Goal: Information Seeking & Learning: Learn about a topic

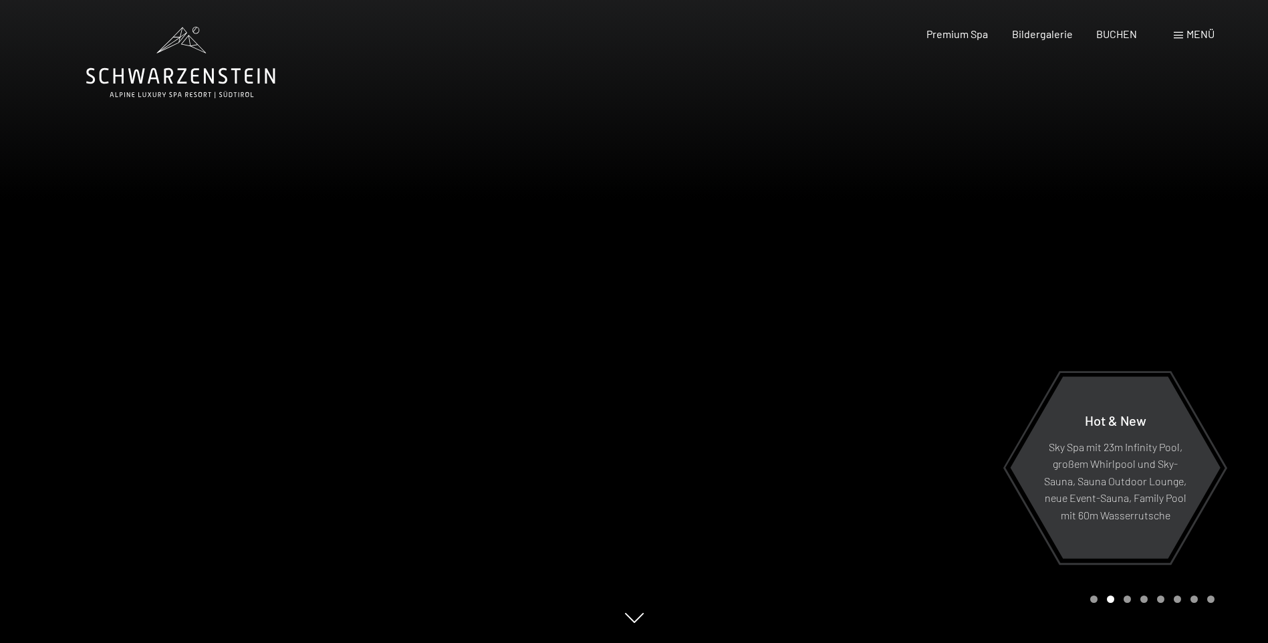
click at [1191, 37] on span "Menü" at bounding box center [1201, 33] width 28 height 13
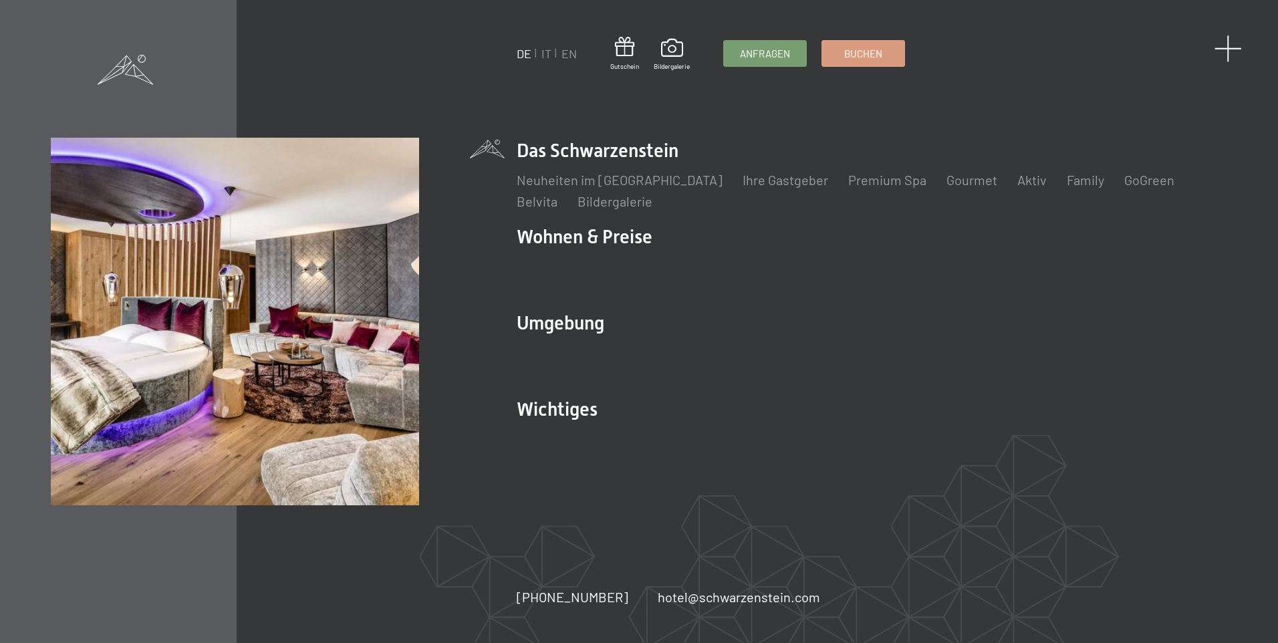
click at [1221, 43] on span at bounding box center [1228, 48] width 27 height 27
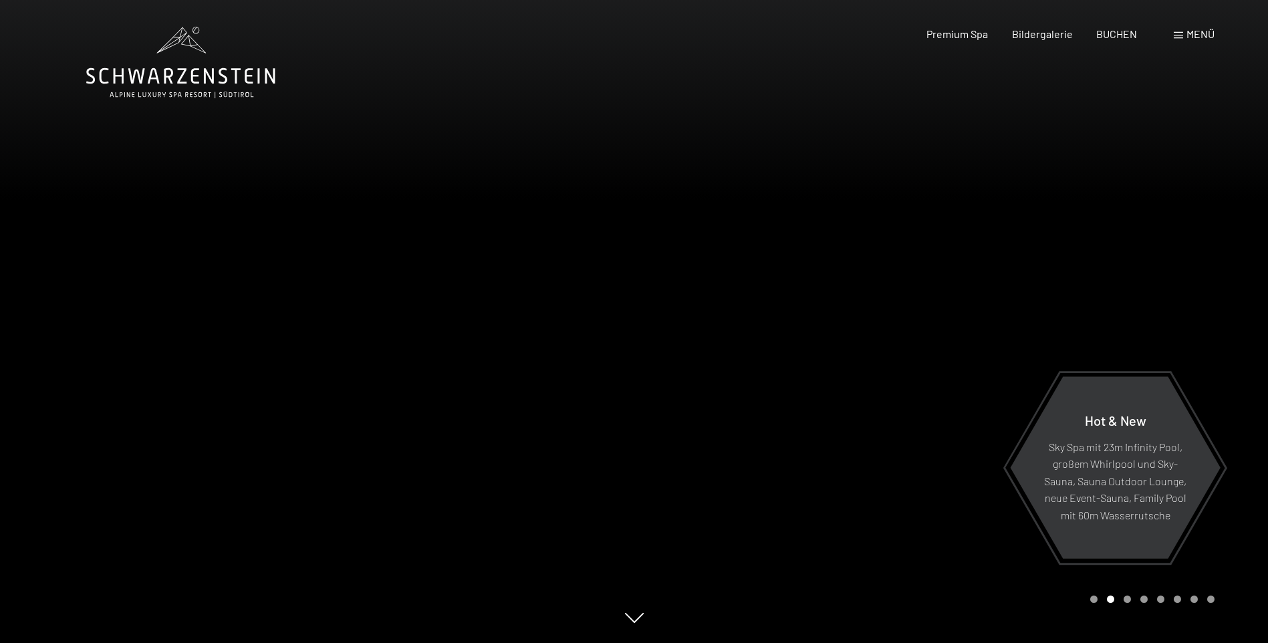
click at [1197, 40] on div "Menü" at bounding box center [1194, 34] width 41 height 15
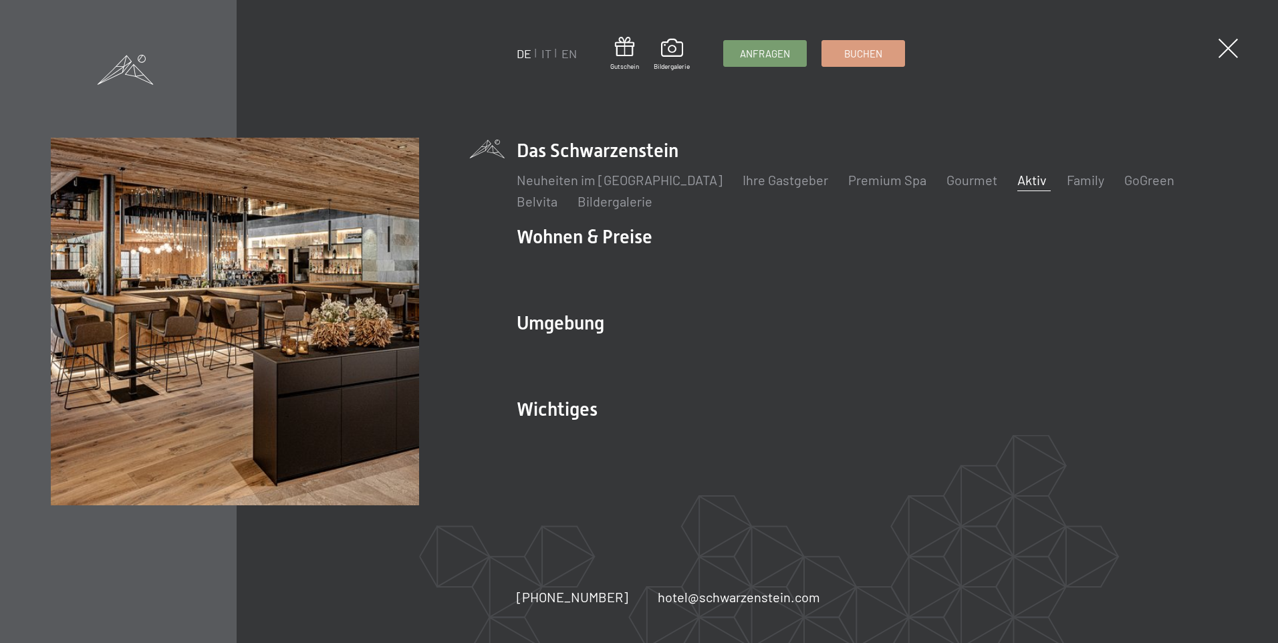
click at [1018, 181] on link "Aktiv" at bounding box center [1032, 180] width 29 height 16
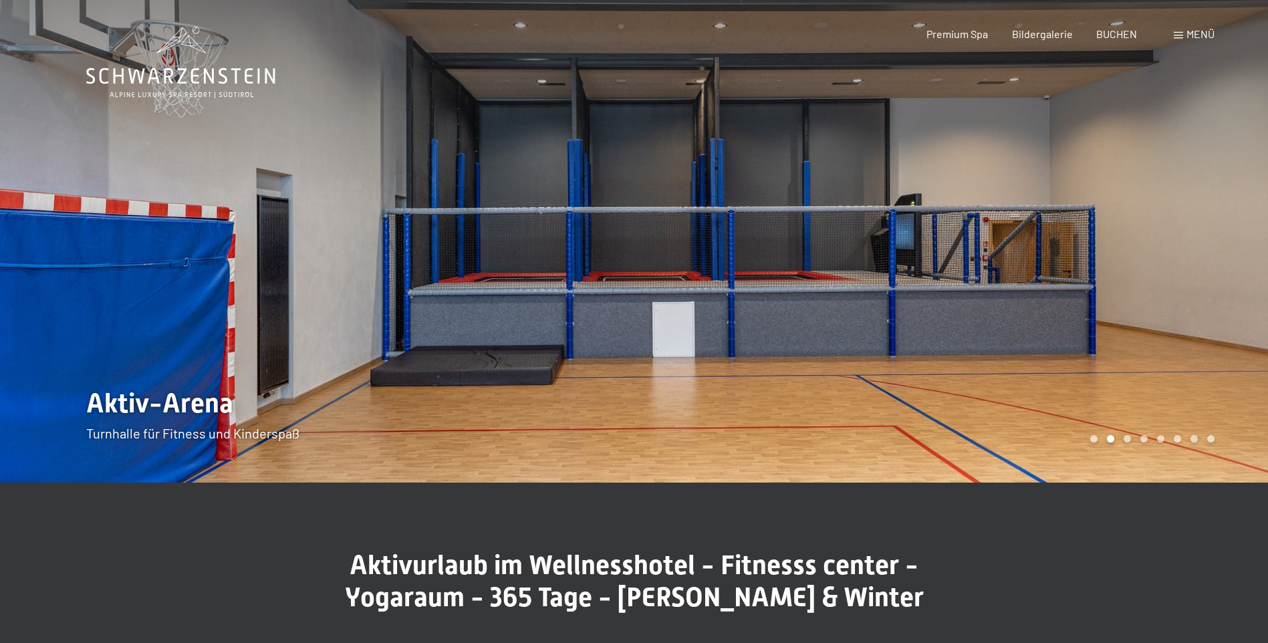
click at [1129, 232] on div at bounding box center [951, 241] width 634 height 483
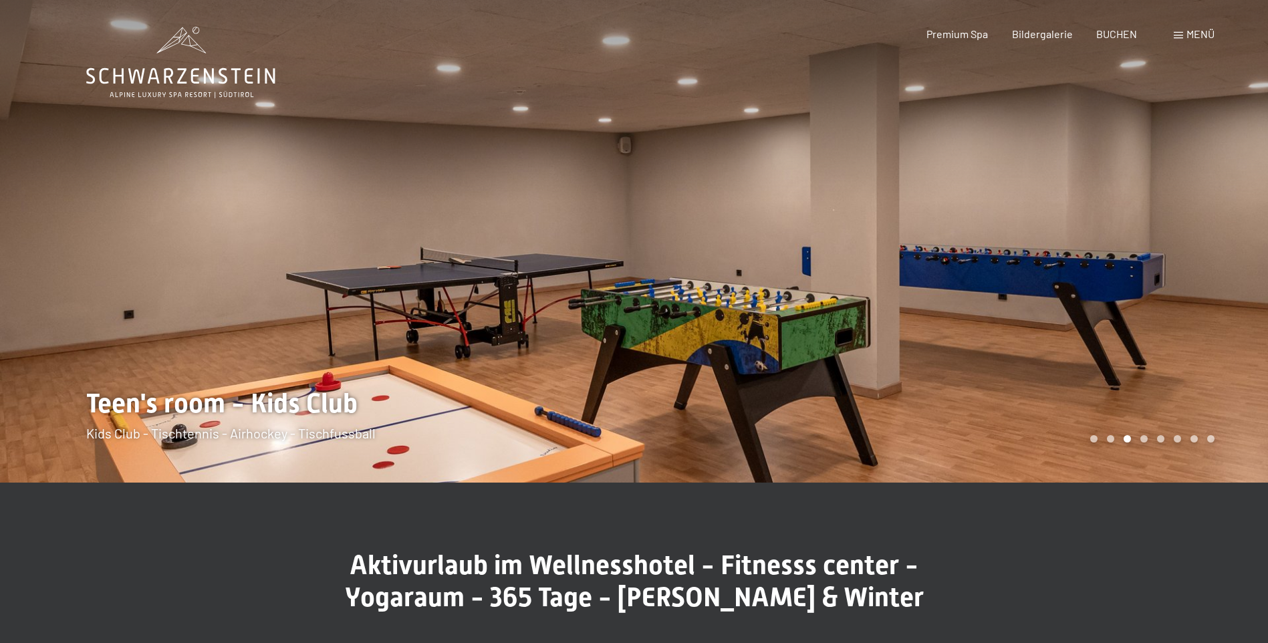
click at [1128, 230] on div at bounding box center [951, 241] width 634 height 483
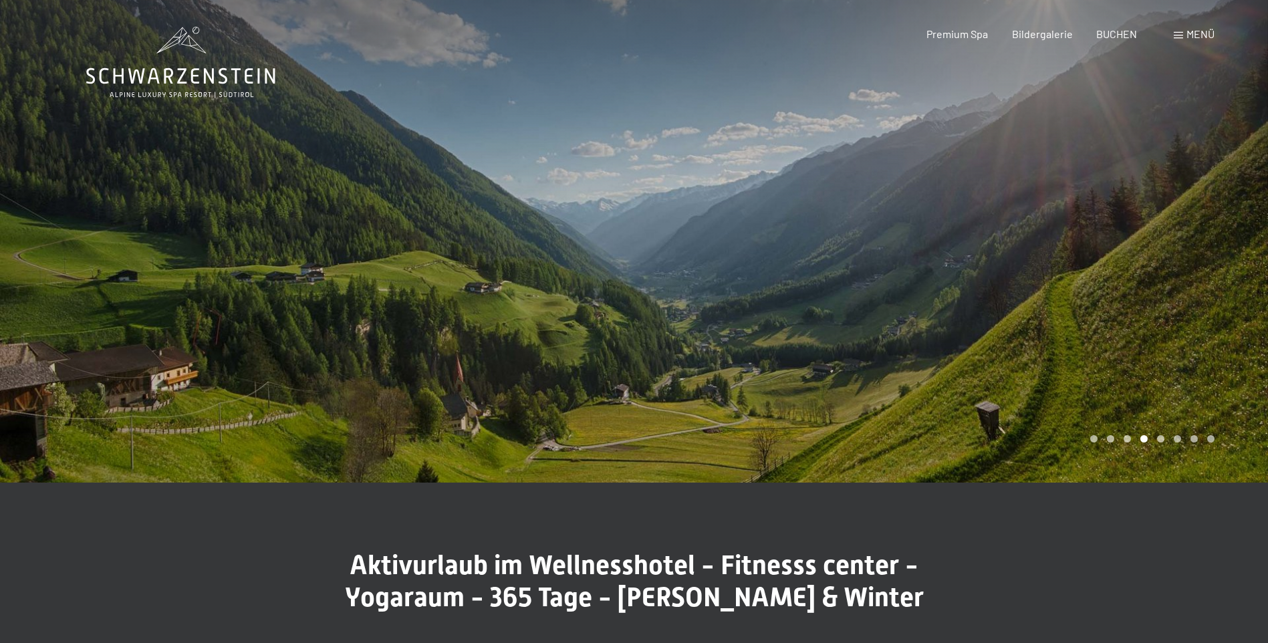
click at [1128, 230] on div at bounding box center [951, 241] width 634 height 483
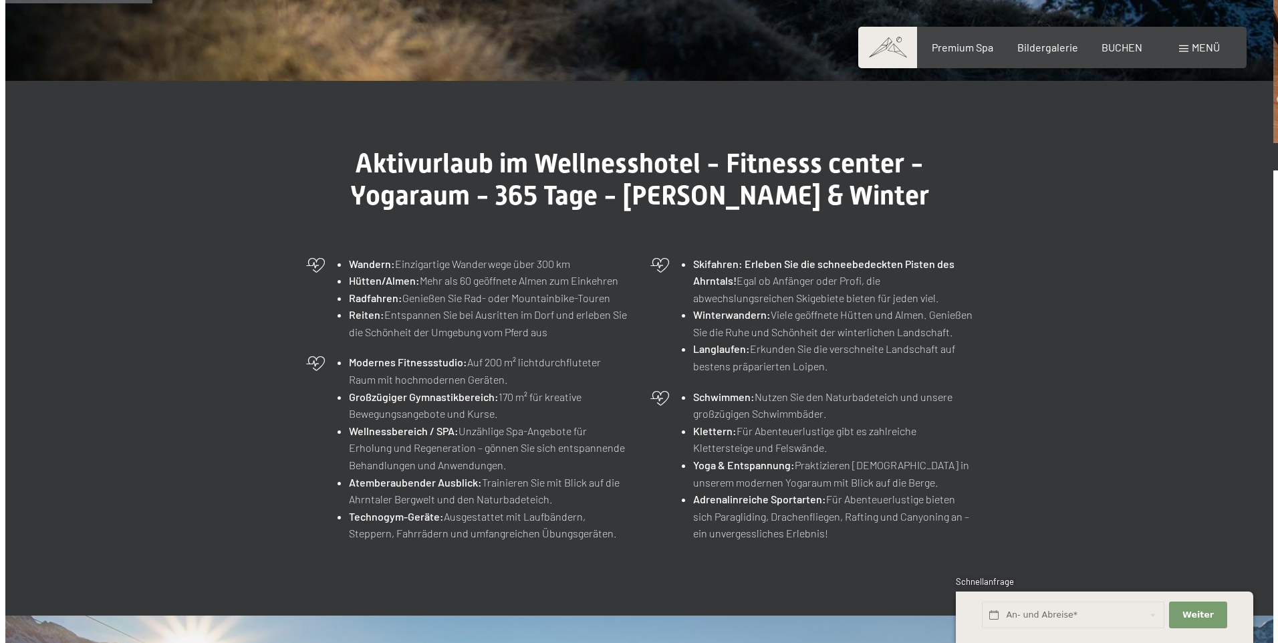
scroll to position [401, 0]
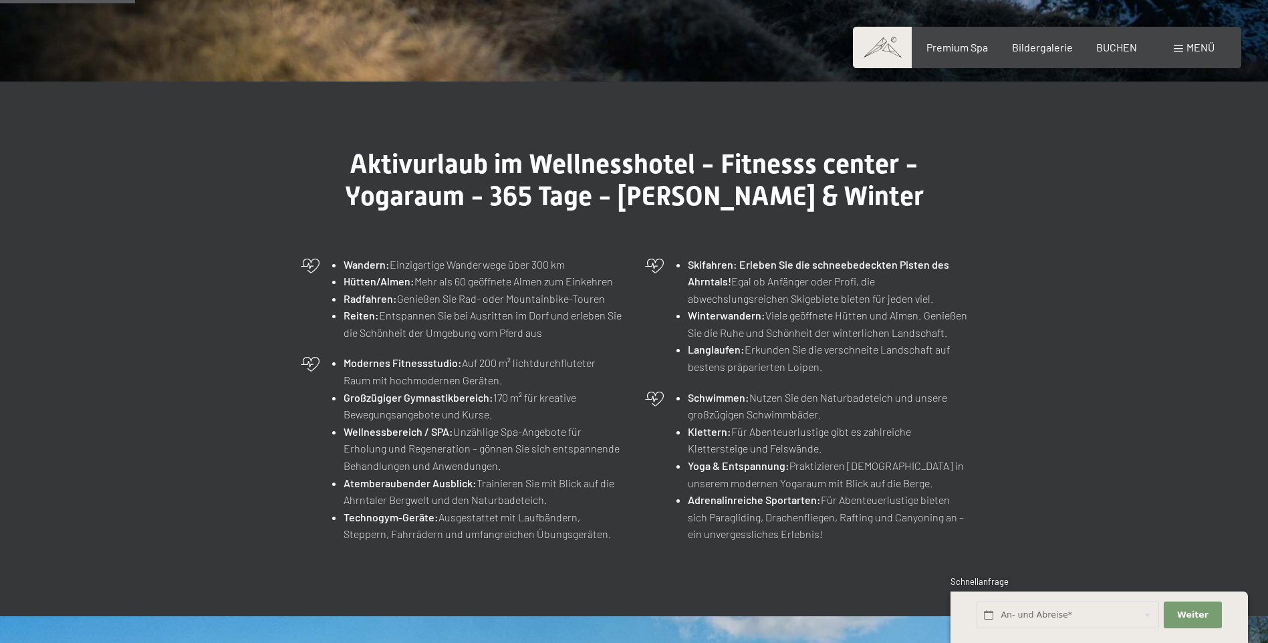
click at [1197, 48] on span "Menü" at bounding box center [1201, 47] width 28 height 13
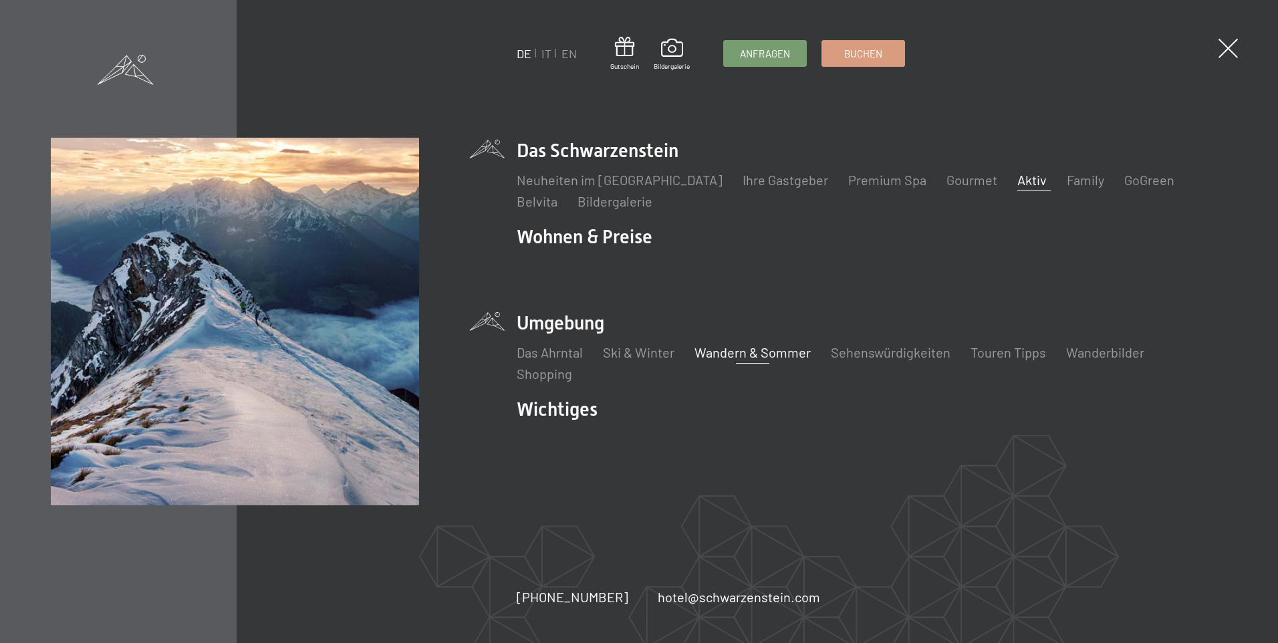
click at [729, 349] on link "Wandern & Sommer" at bounding box center [753, 352] width 116 height 16
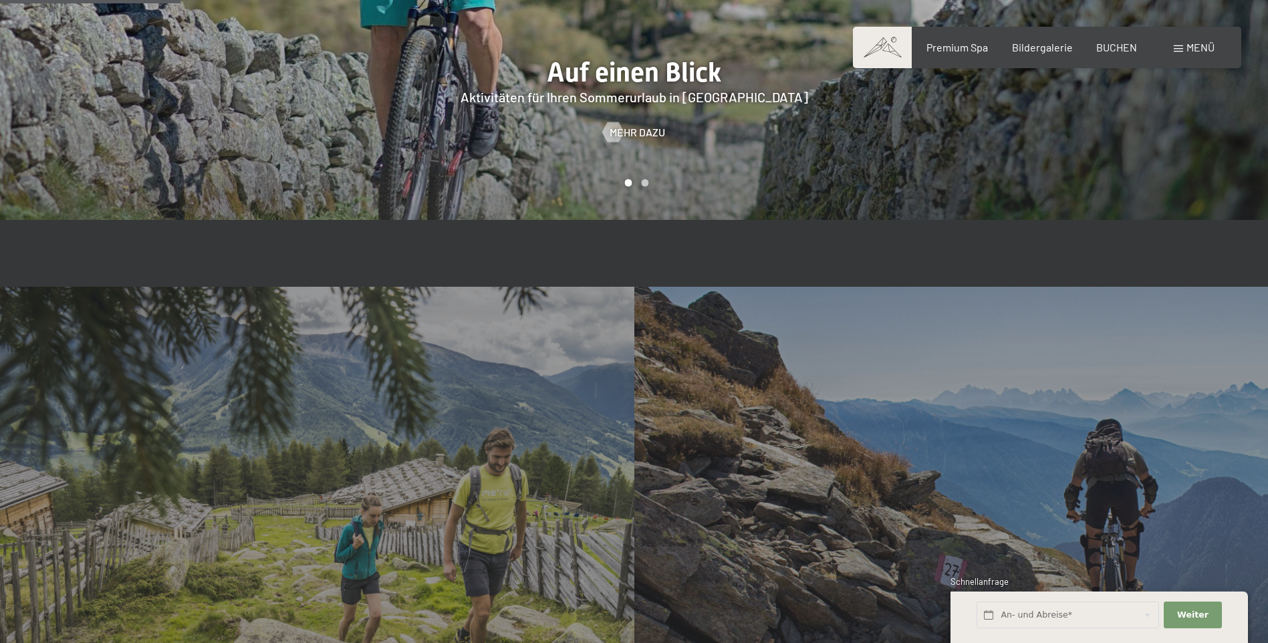
scroll to position [1270, 0]
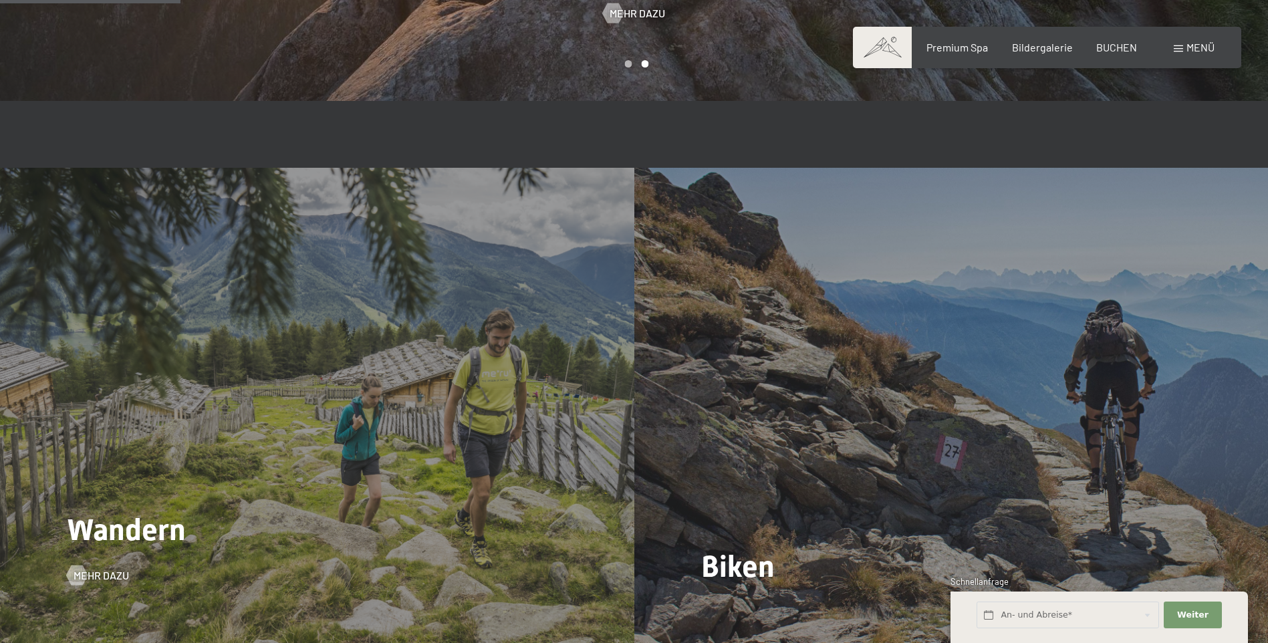
click at [138, 512] on span "Wandern" at bounding box center [126, 529] width 119 height 35
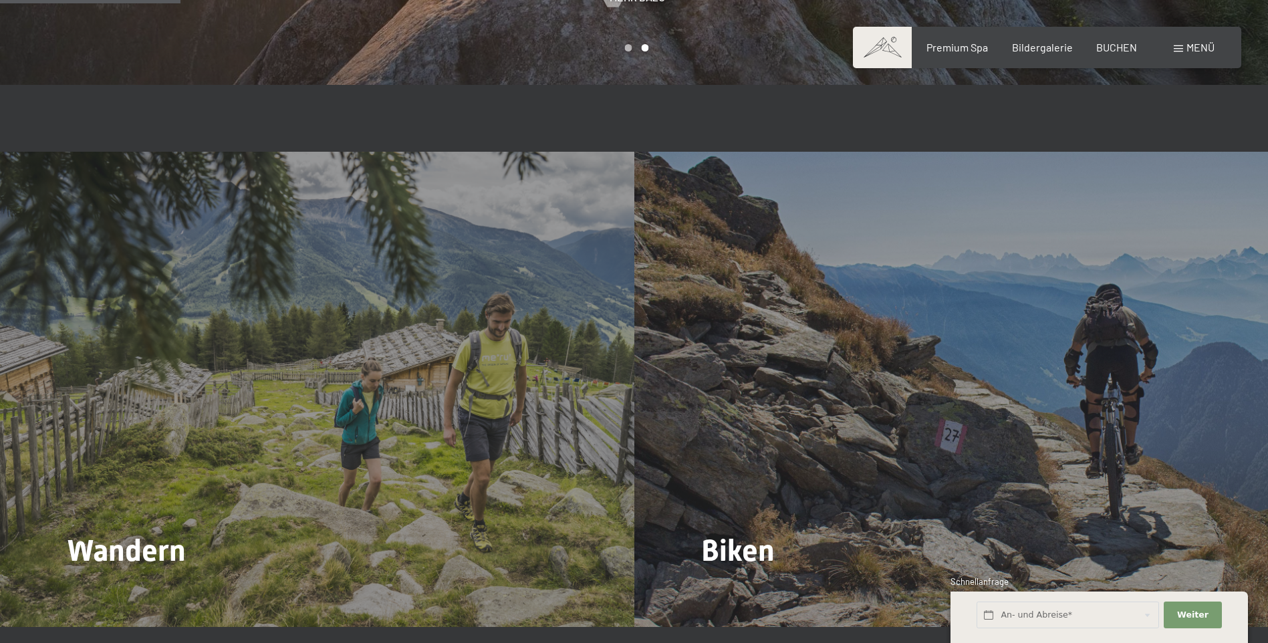
scroll to position [1337, 0]
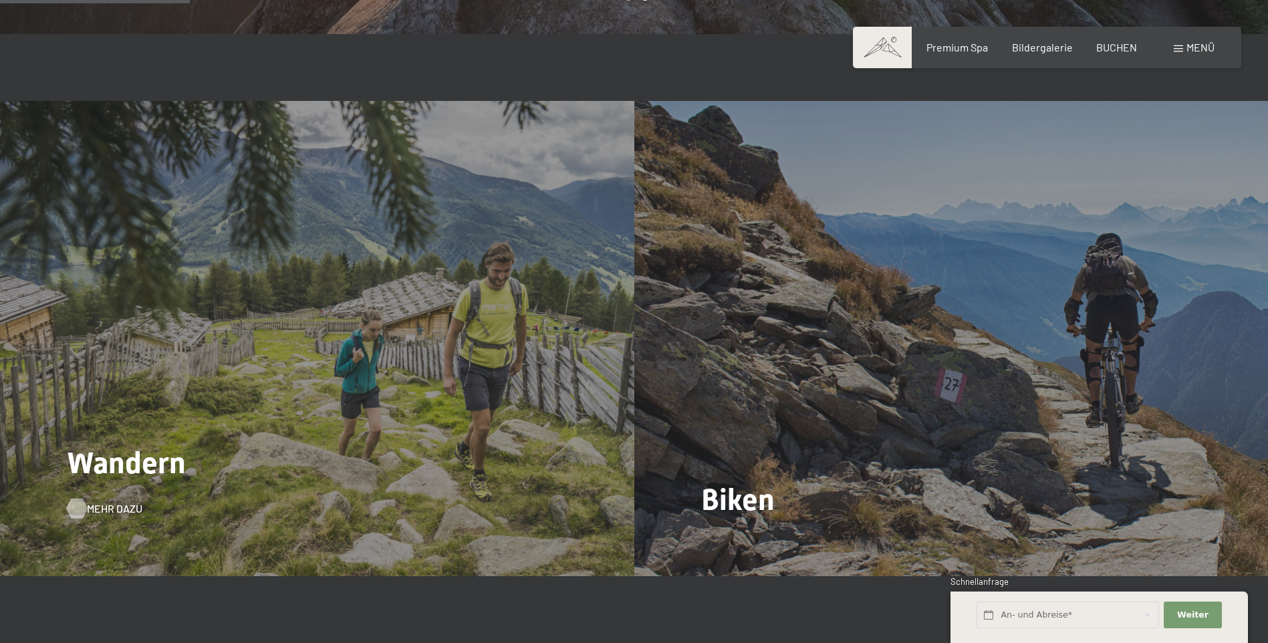
click at [90, 501] on span "Mehr dazu" at bounding box center [114, 508] width 55 height 15
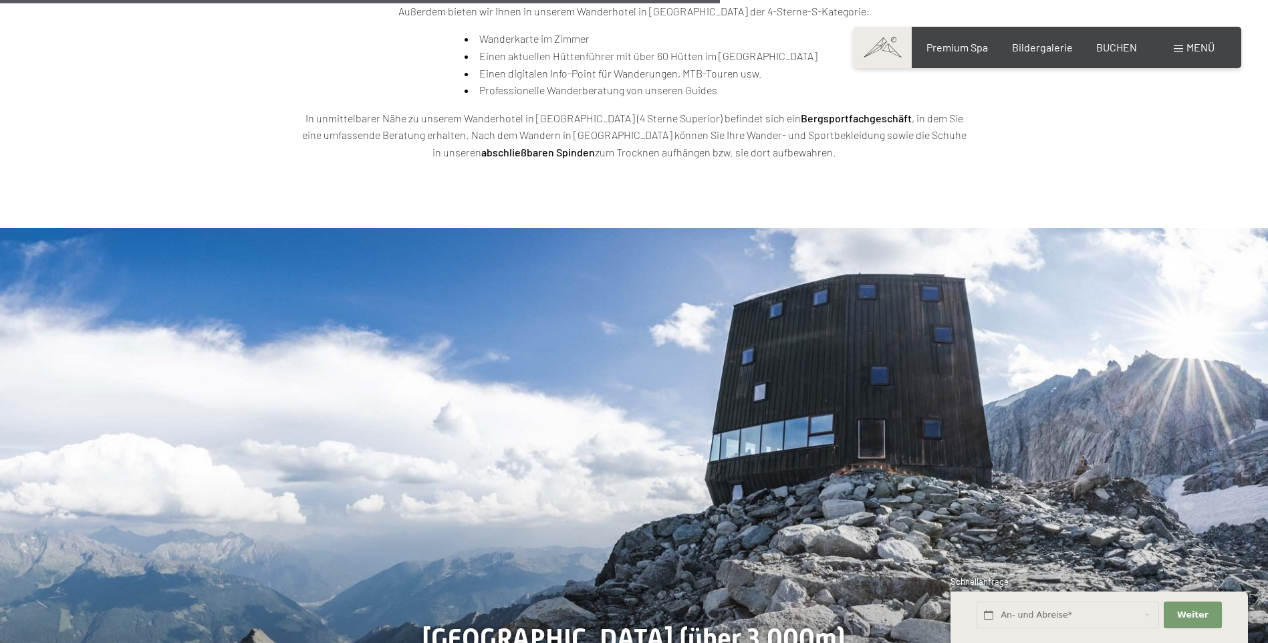
scroll to position [3075, 0]
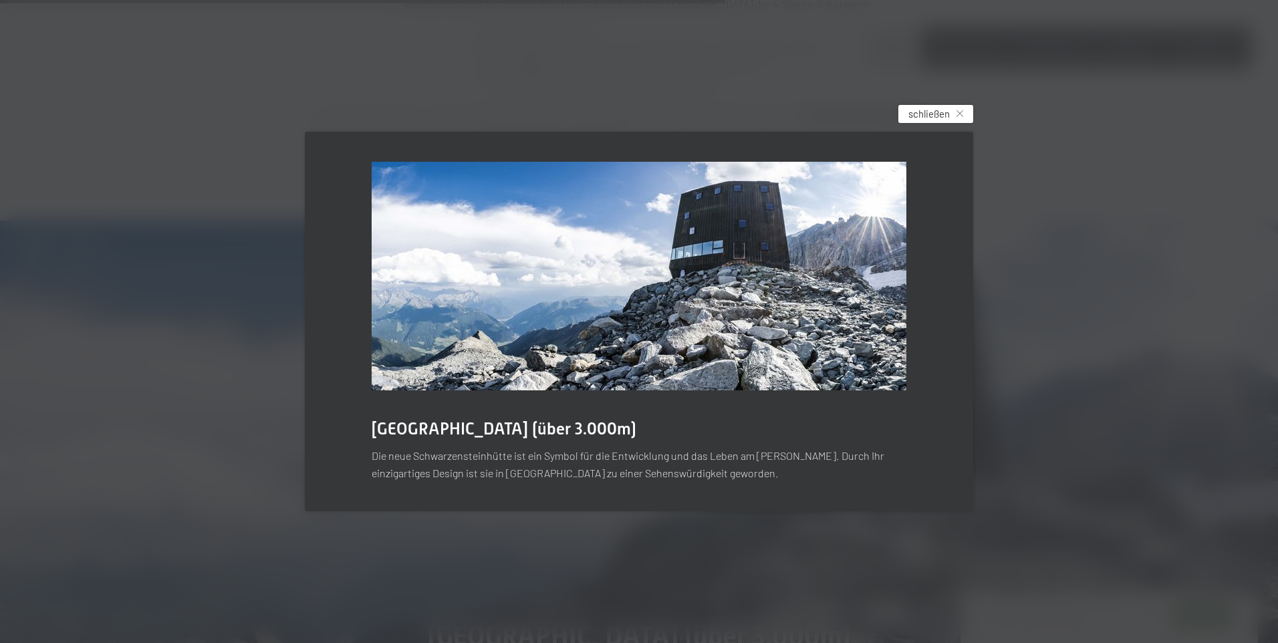
click at [938, 118] on span "schließen" at bounding box center [929, 114] width 41 height 14
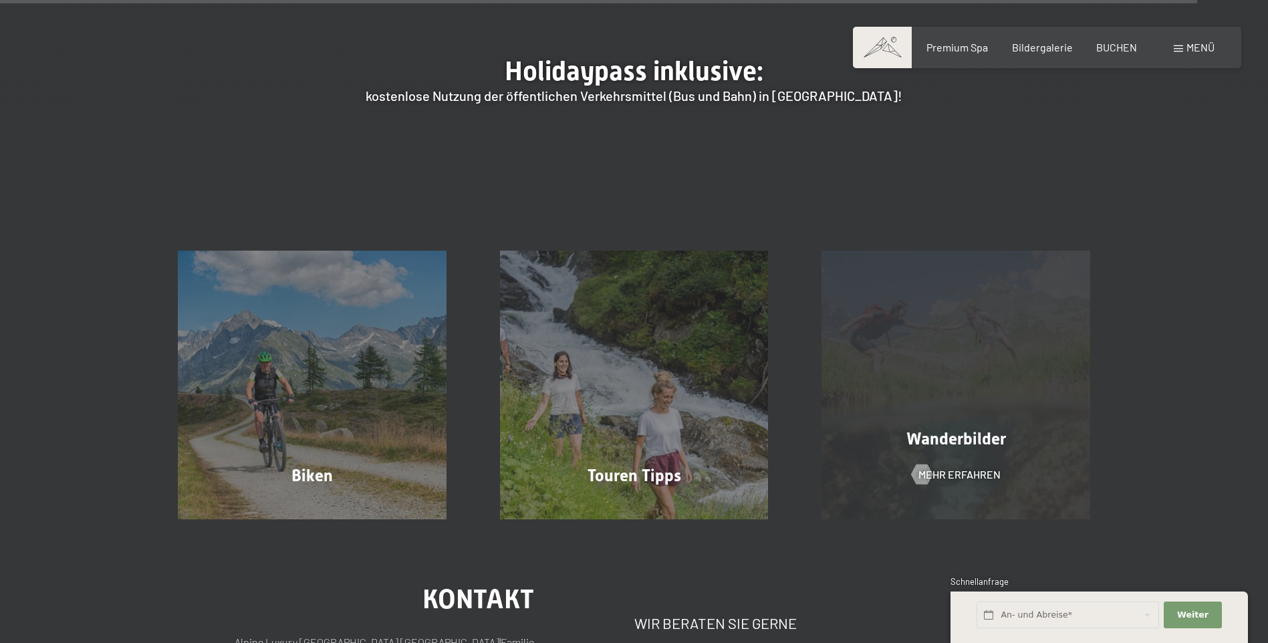
scroll to position [5348, 0]
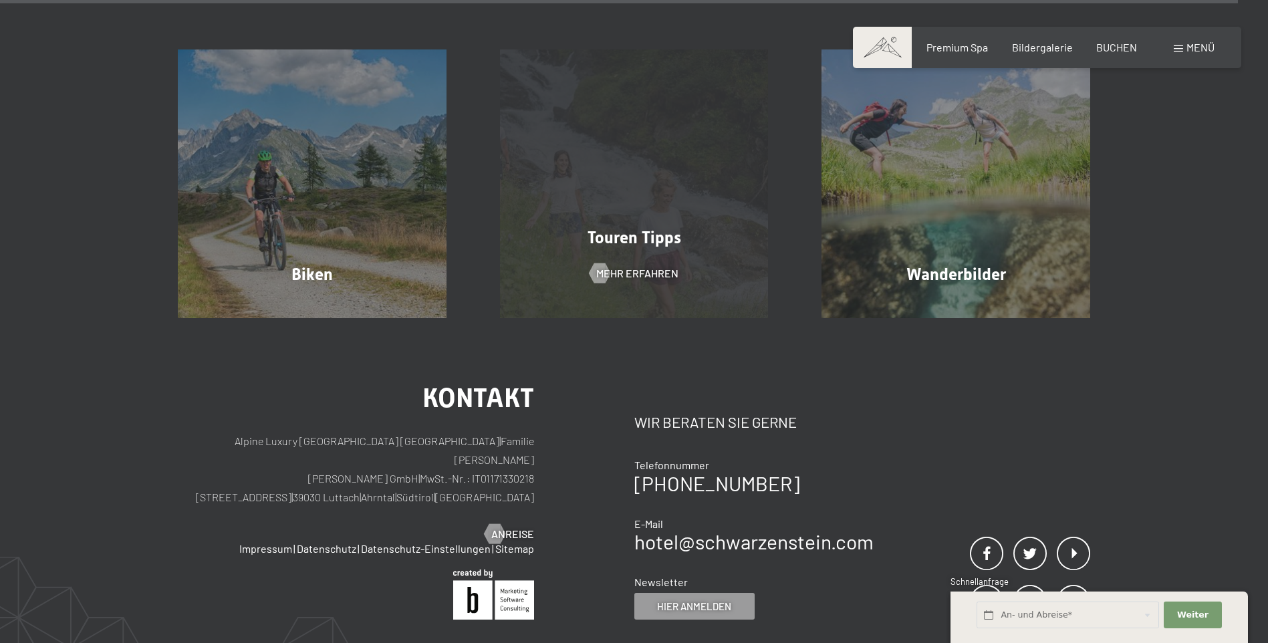
click at [623, 116] on div "Touren Tipps Mehr erfahren" at bounding box center [634, 183] width 322 height 269
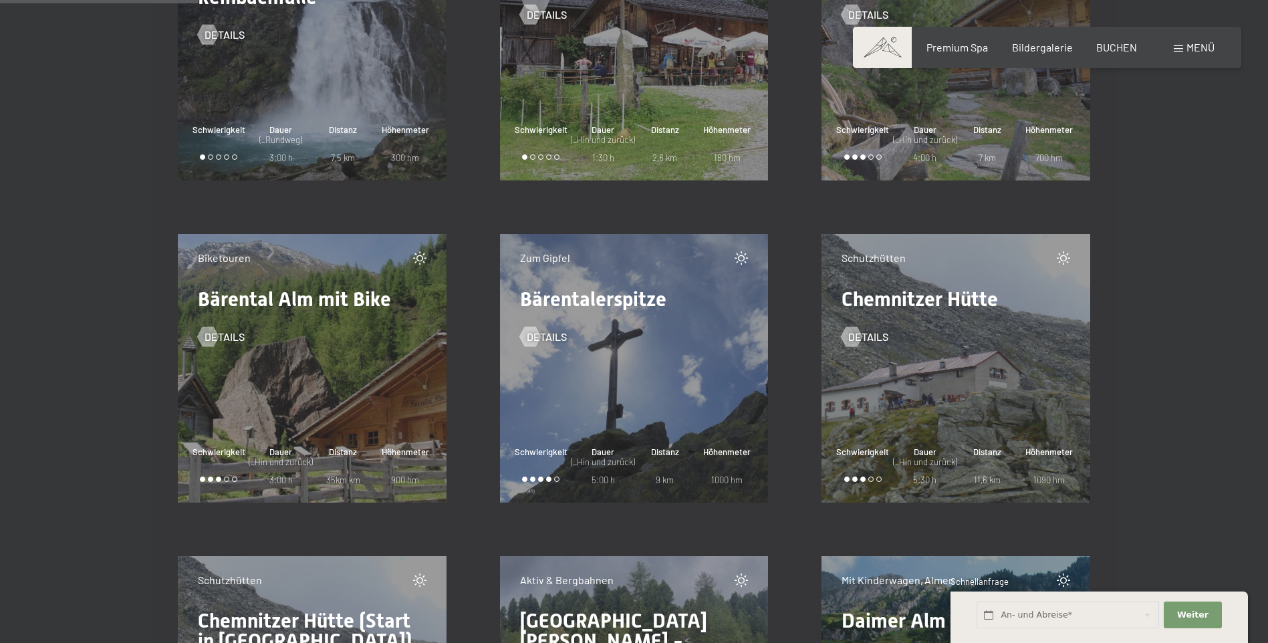
scroll to position [3677, 0]
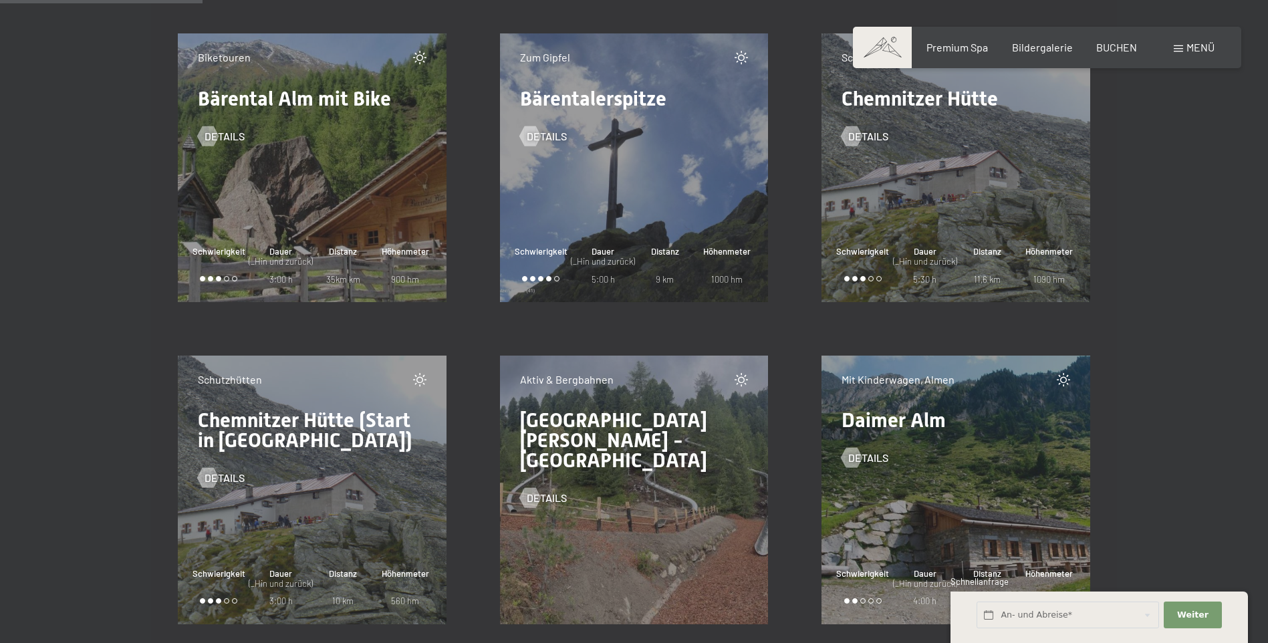
click at [574, 477] on div "Details" at bounding box center [634, 488] width 229 height 35
click at [556, 491] on span "Details" at bounding box center [560, 498] width 40 height 15
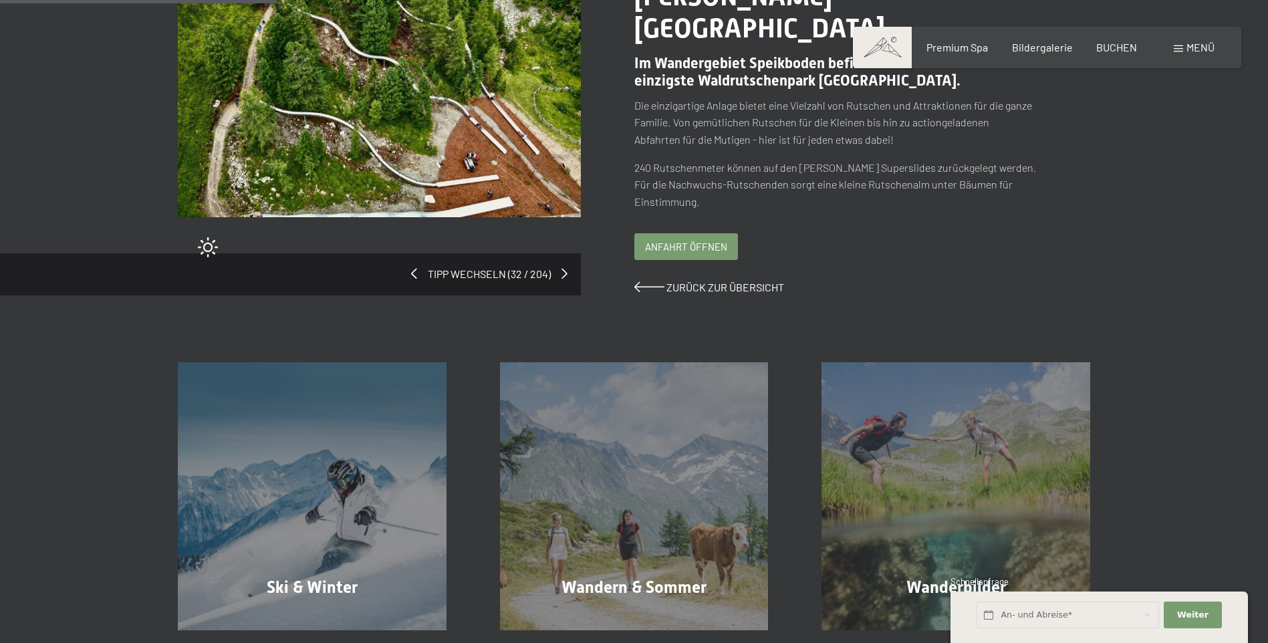
scroll to position [267, 0]
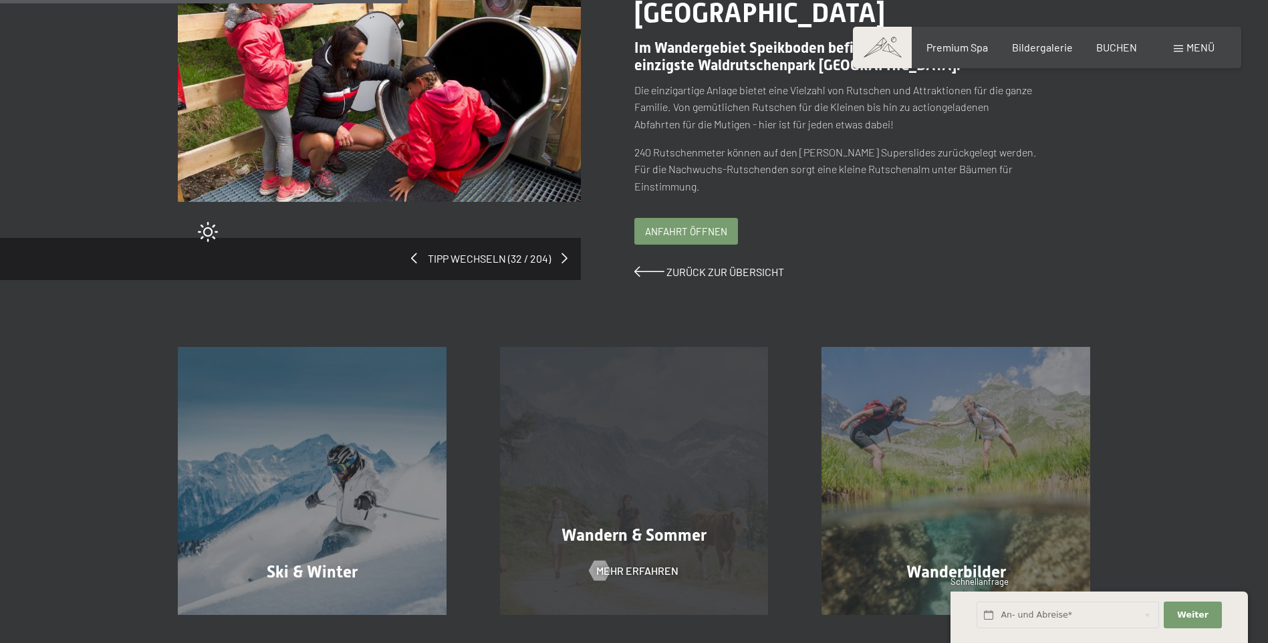
click at [655, 411] on div "Wandern & Sommer Mehr erfahren" at bounding box center [634, 481] width 322 height 269
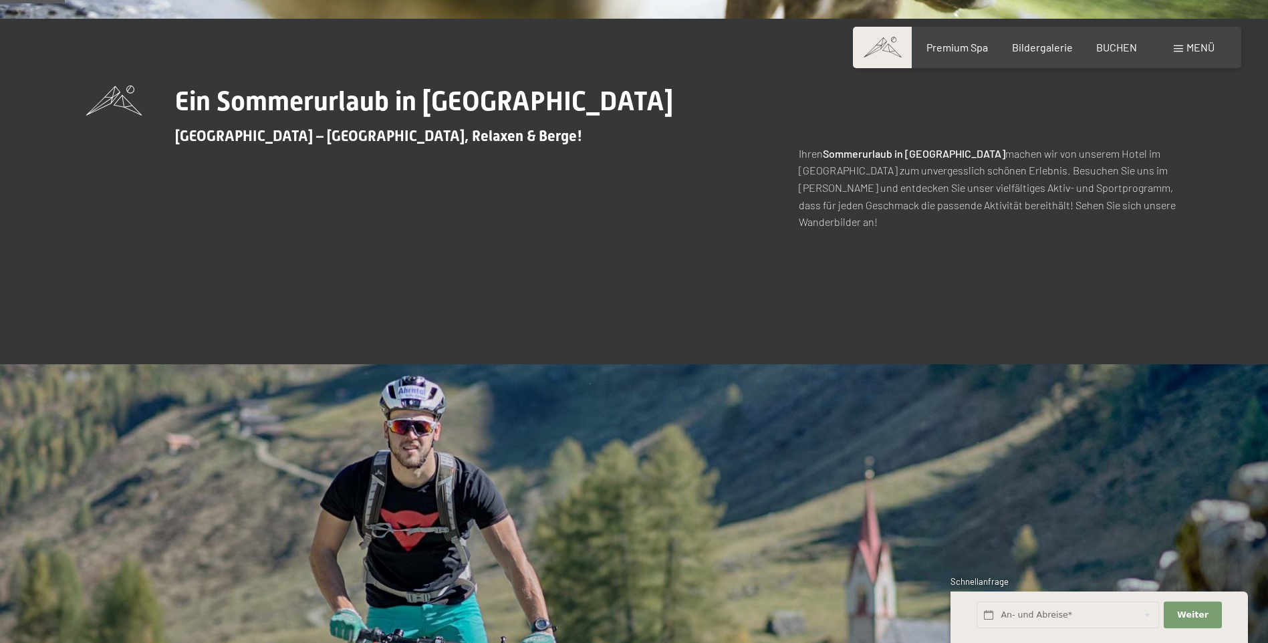
scroll to position [535, 0]
